Goal: Task Accomplishment & Management: Manage account settings

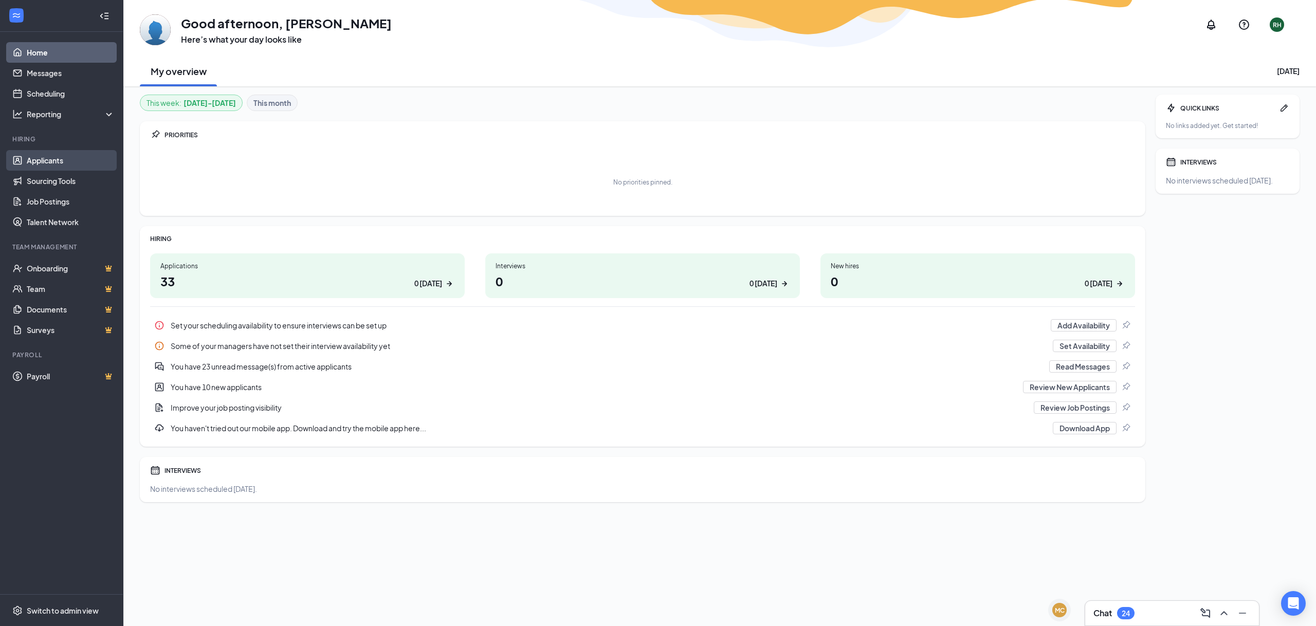
click at [45, 155] on link "Applicants" at bounding box center [71, 160] width 88 height 21
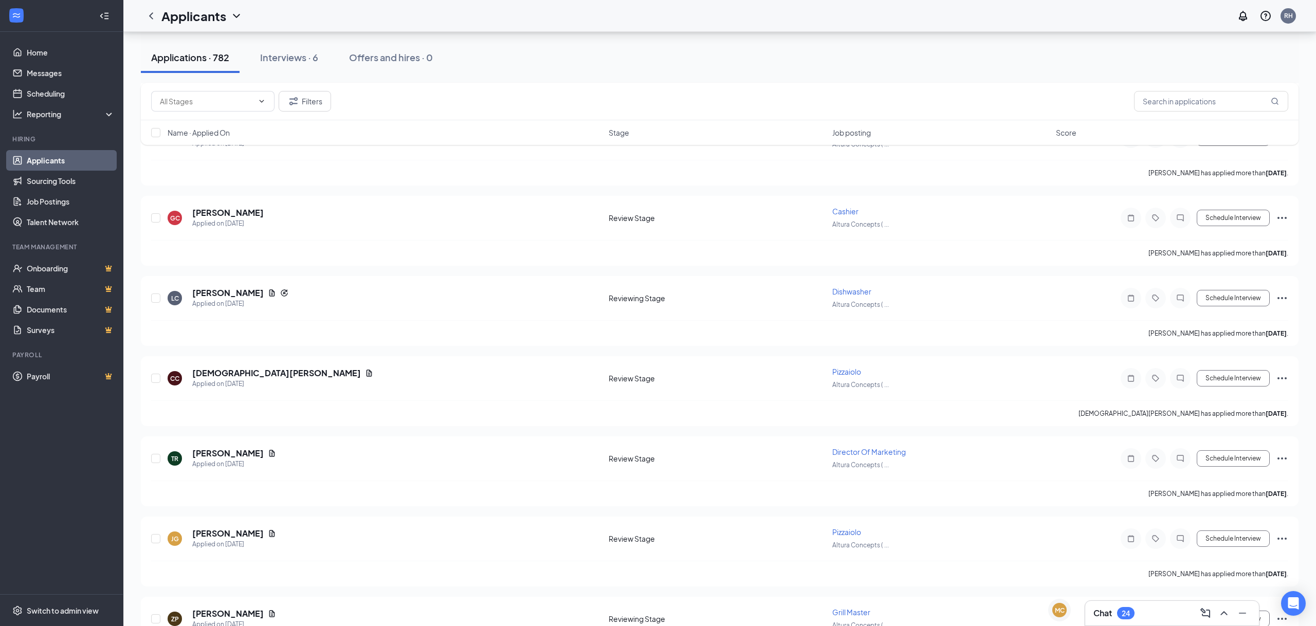
scroll to position [2621, 0]
click at [275, 447] on icon "Document" at bounding box center [272, 450] width 6 height 7
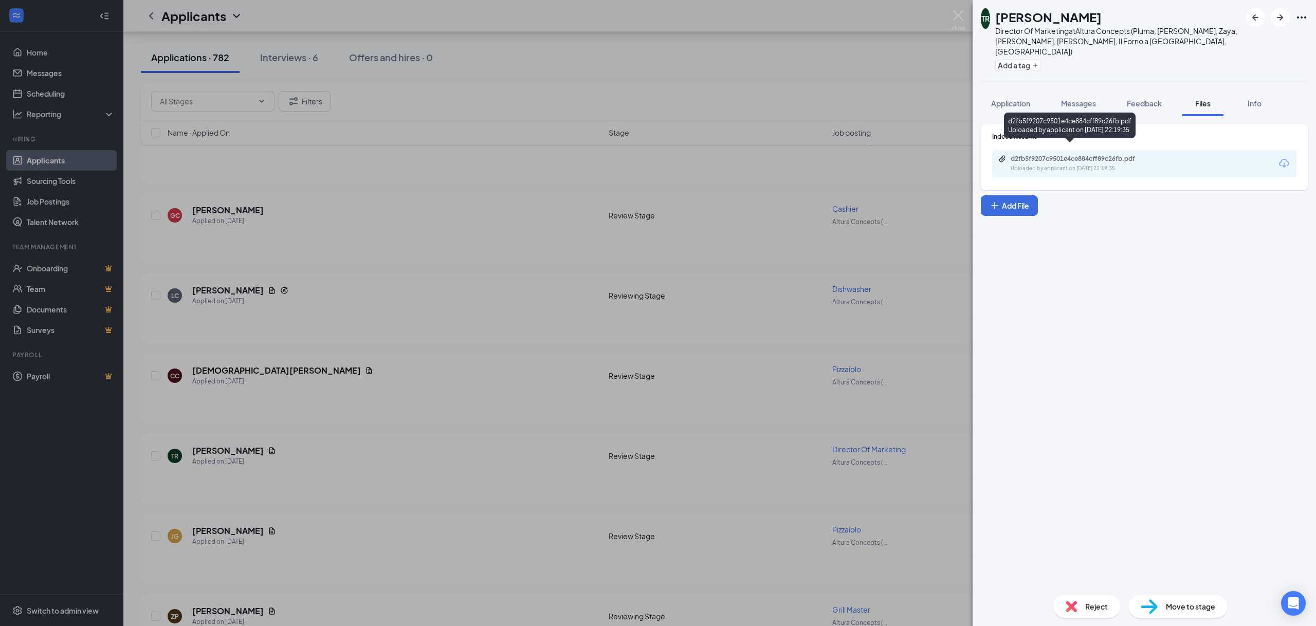
click at [1105, 164] on div "Uploaded by applicant on [DATE] 22:19:35" at bounding box center [1087, 168] width 154 height 8
click at [956, 12] on img at bounding box center [958, 20] width 13 height 20
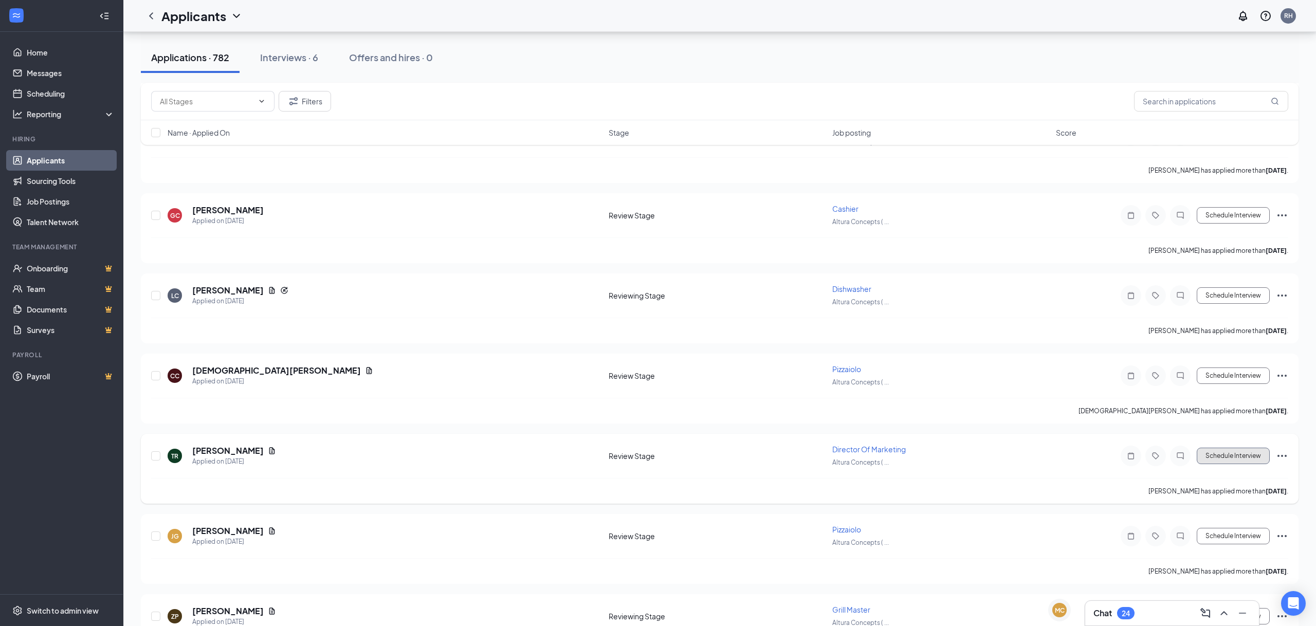
click at [1220, 448] on button "Schedule Interview" at bounding box center [1232, 456] width 73 height 16
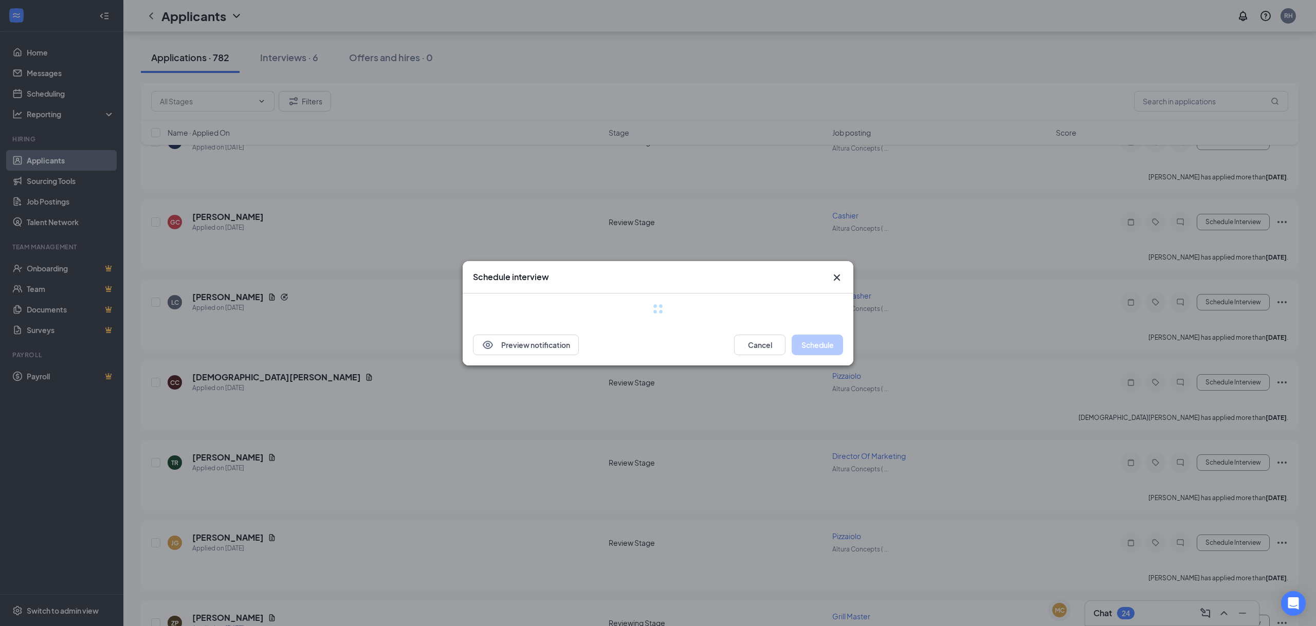
scroll to position [2612, 0]
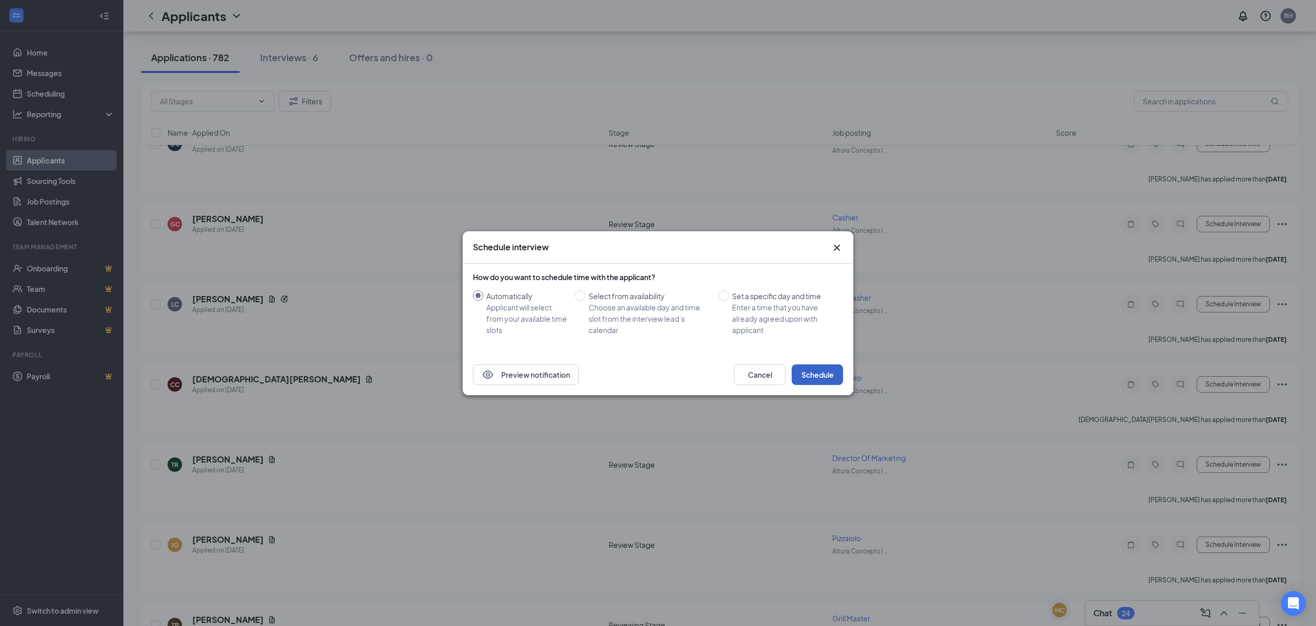
click at [823, 375] on button "Schedule" at bounding box center [816, 374] width 51 height 21
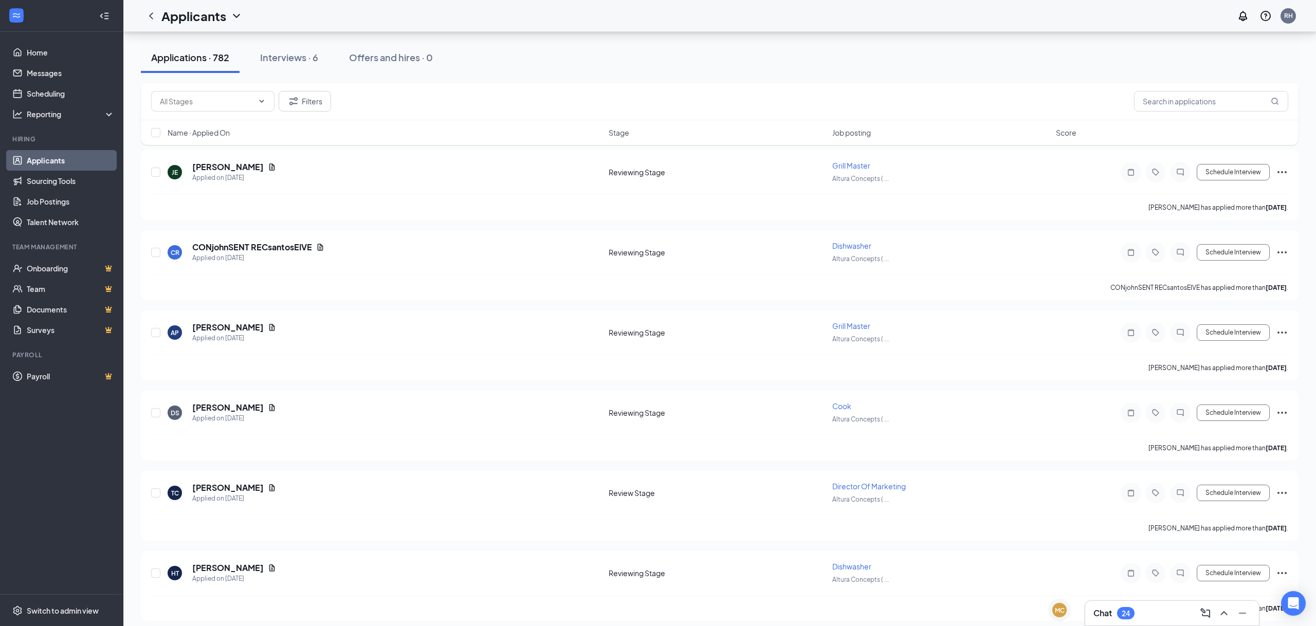
scroll to position [4768, 0]
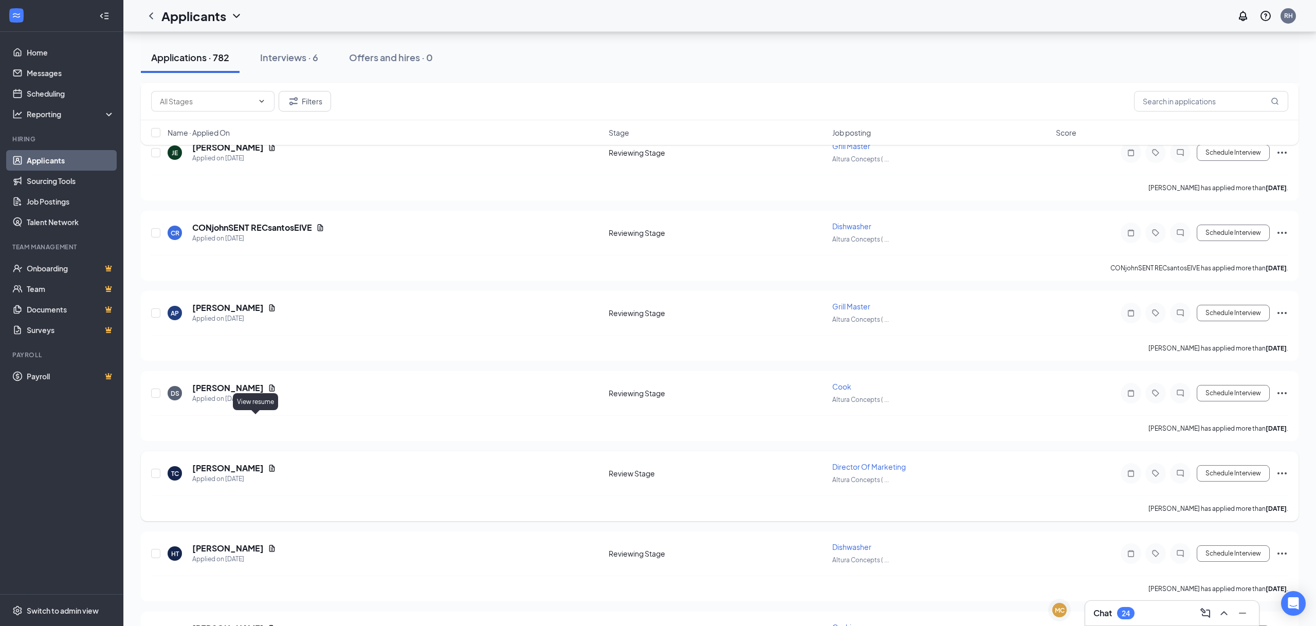
click at [268, 464] on icon "Document" at bounding box center [272, 468] width 8 height 8
click at [254, 420] on div at bounding box center [658, 313] width 1316 height 626
click at [268, 464] on icon "Document" at bounding box center [272, 468] width 8 height 8
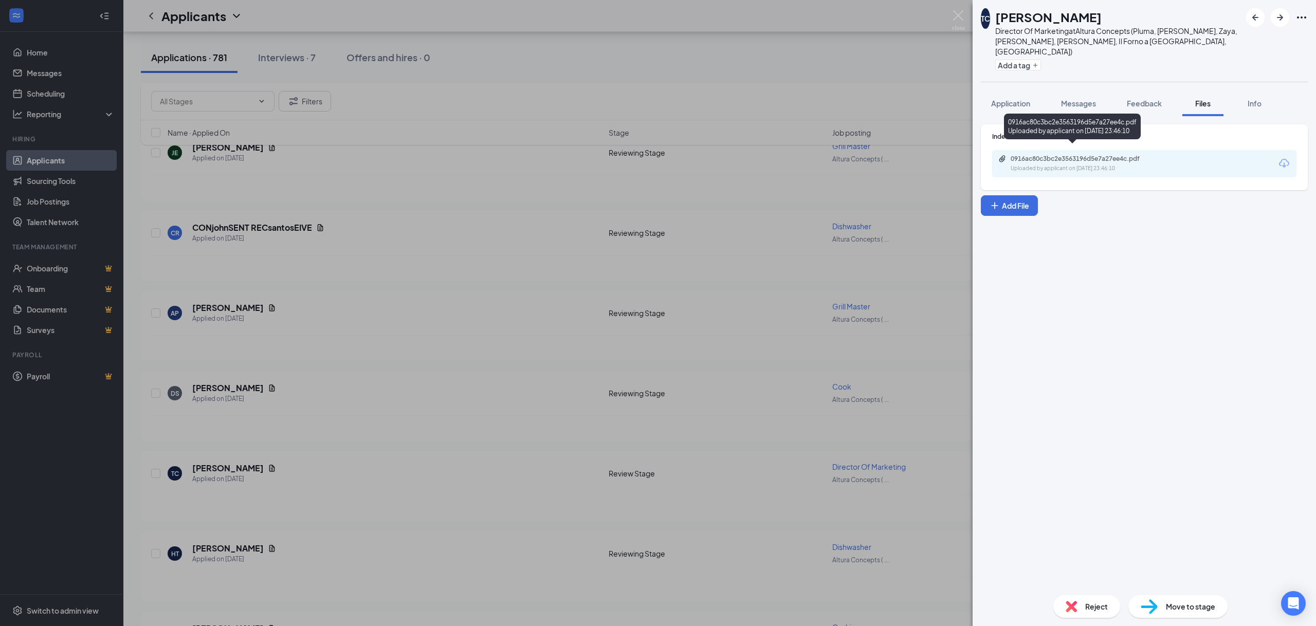
click at [1130, 155] on div "0916ac80c3bc2e3563196d5e7a27ee4c.pdf" at bounding box center [1082, 159] width 144 height 8
click at [956, 21] on img at bounding box center [958, 20] width 13 height 20
click at [955, 18] on div "Applicants RH" at bounding box center [719, 16] width 1192 height 32
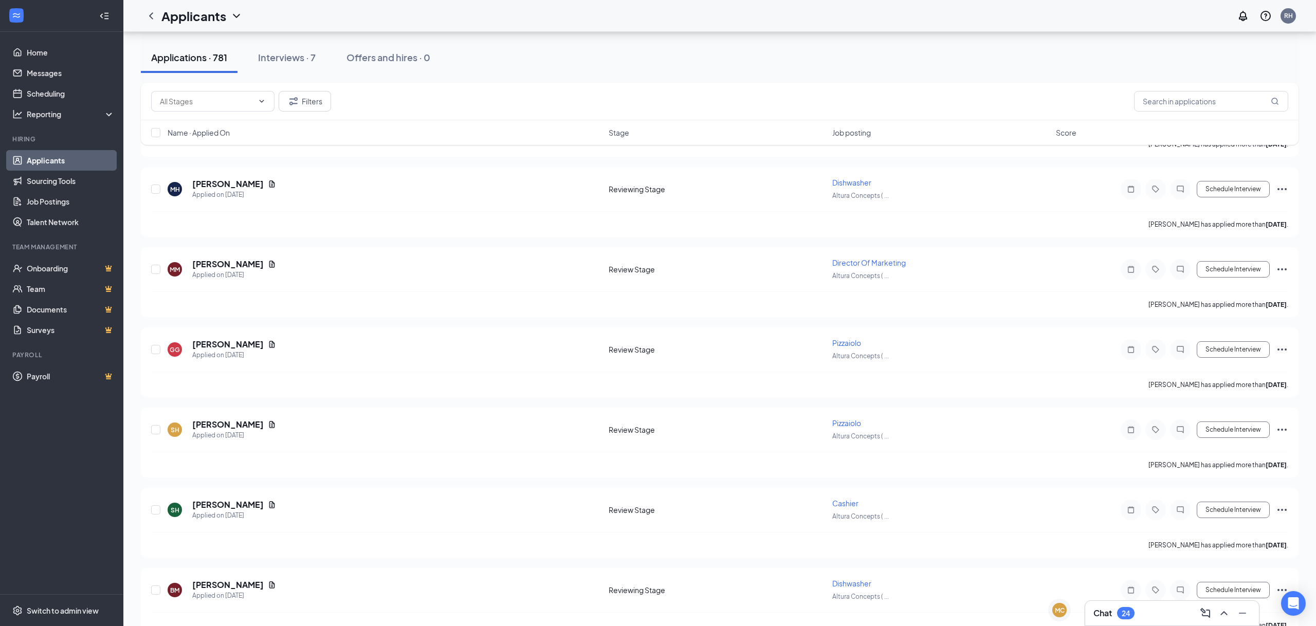
scroll to position [5855, 0]
click at [269, 260] on icon "Document" at bounding box center [272, 263] width 6 height 7
click at [263, 206] on div at bounding box center [658, 313] width 1316 height 626
